Goal: Information Seeking & Learning: Find specific fact

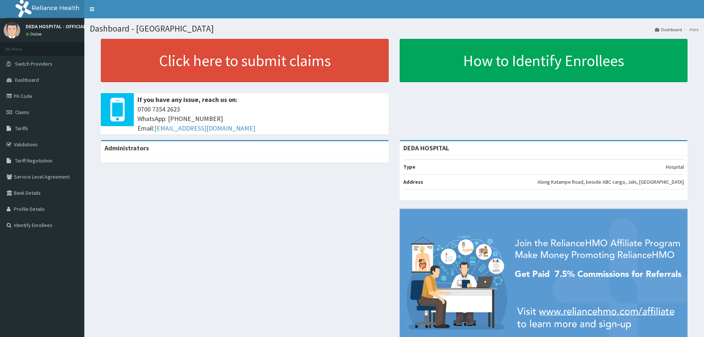
click at [24, 96] on link "PA Code" at bounding box center [42, 96] width 84 height 16
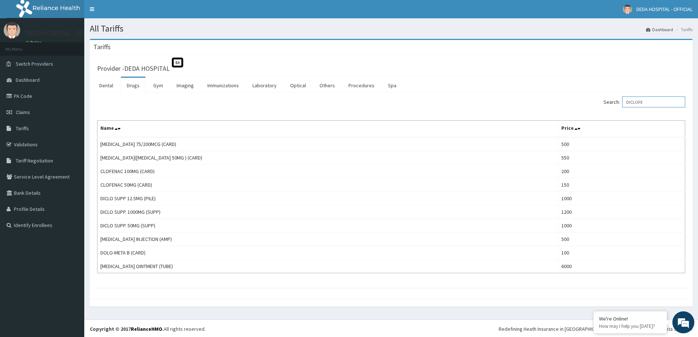
drag, startPoint x: 658, startPoint y: 101, endPoint x: 600, endPoint y: 113, distance: 59.2
click at [600, 113] on div "Search: DICLOFE Name Price [MEDICAL_DATA] 75/200MCG (CARD) 500 [MEDICAL_DATA]([…" at bounding box center [391, 184] width 588 height 177
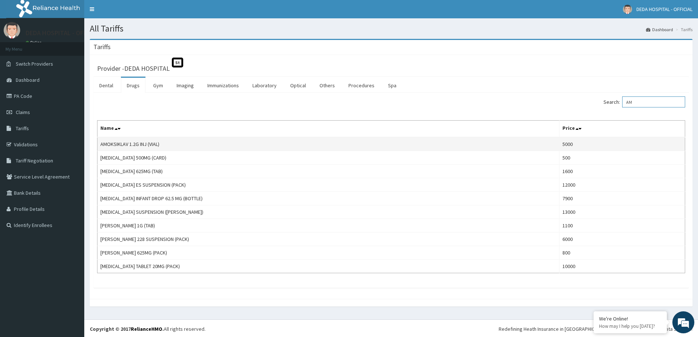
type input "A"
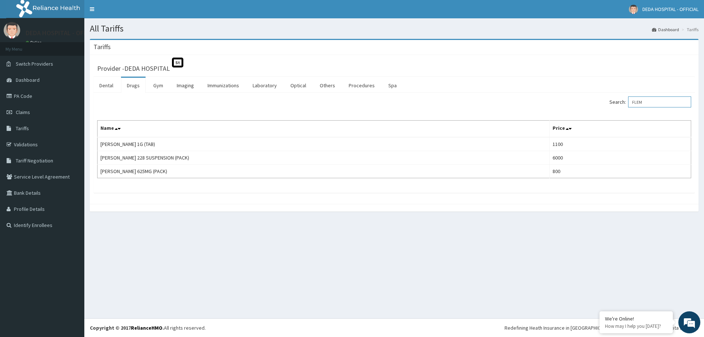
drag, startPoint x: 651, startPoint y: 102, endPoint x: 612, endPoint y: 102, distance: 39.6
click at [612, 102] on div "Search: FLEM" at bounding box center [544, 102] width 291 height 13
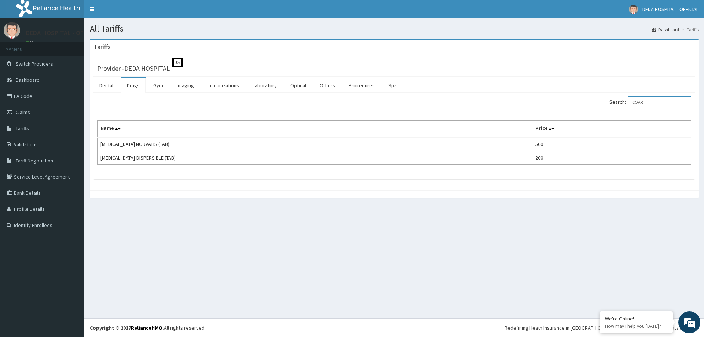
drag, startPoint x: 653, startPoint y: 99, endPoint x: 607, endPoint y: 102, distance: 47.0
click at [607, 102] on div "Search: COART" at bounding box center [544, 102] width 291 height 13
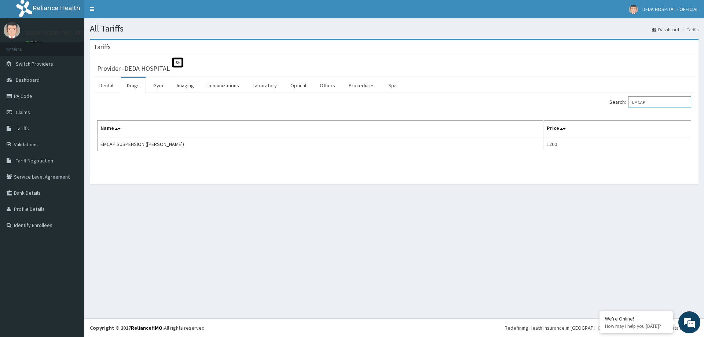
drag, startPoint x: 663, startPoint y: 103, endPoint x: 597, endPoint y: 103, distance: 65.6
click at [597, 103] on div "Search: EMCAP" at bounding box center [544, 102] width 291 height 13
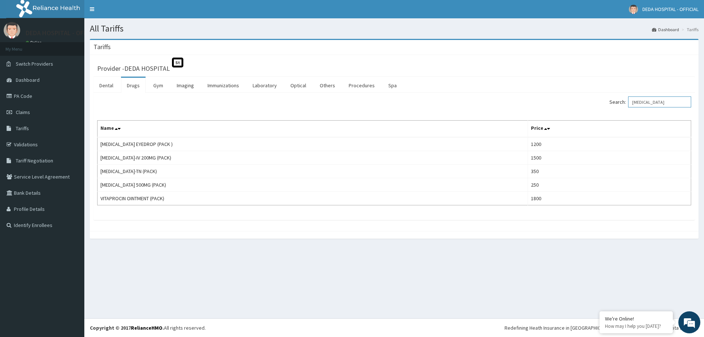
drag, startPoint x: 659, startPoint y: 106, endPoint x: 605, endPoint y: 107, distance: 53.9
click at [605, 107] on div "Search: [MEDICAL_DATA]" at bounding box center [544, 102] width 291 height 13
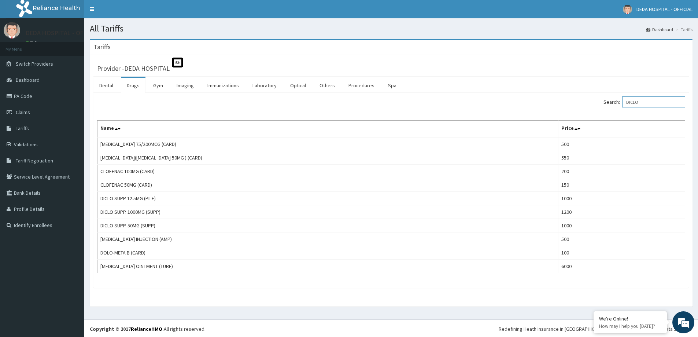
type input "DICLO"
